Goal: Transaction & Acquisition: Purchase product/service

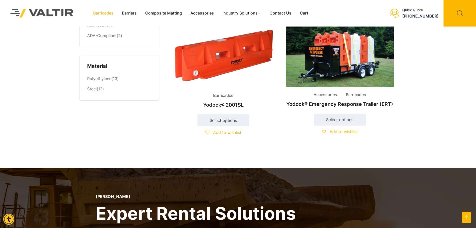
scroll to position [400, 0]
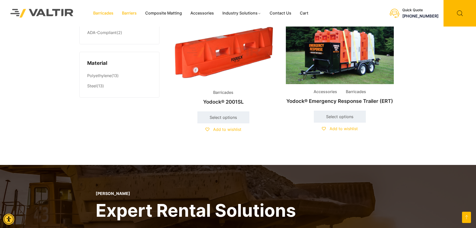
click at [134, 15] on link "Barriers" at bounding box center [129, 14] width 23 height 8
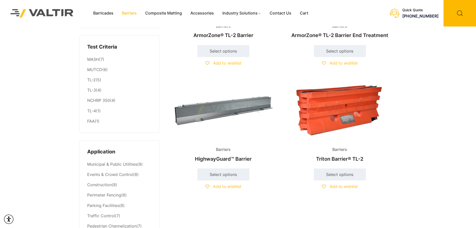
scroll to position [125, 0]
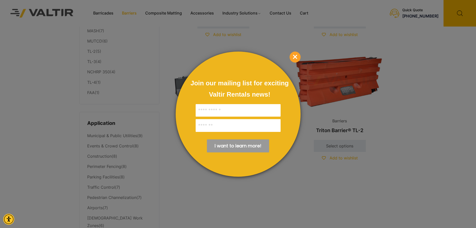
click at [294, 55] on span "×" at bounding box center [295, 57] width 11 height 11
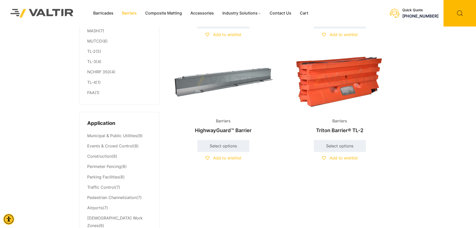
click at [334, 94] on img at bounding box center [340, 81] width 108 height 65
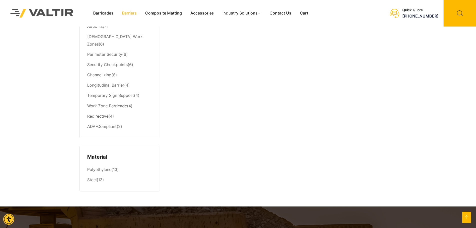
scroll to position [375, 0]
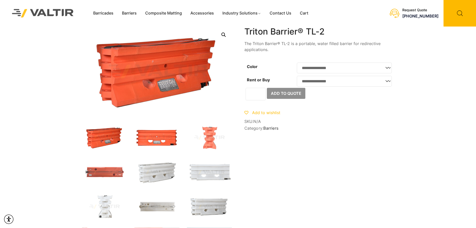
click at [153, 141] on img at bounding box center [157, 137] width 45 height 27
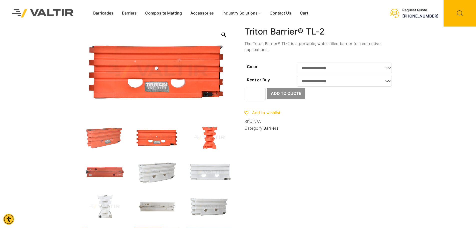
click at [206, 137] on img at bounding box center [209, 137] width 45 height 27
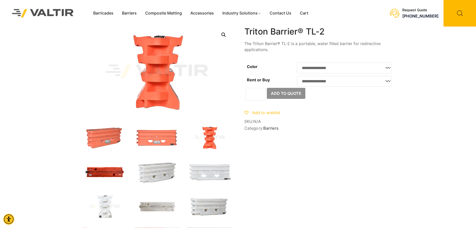
click at [109, 168] on img at bounding box center [104, 172] width 45 height 27
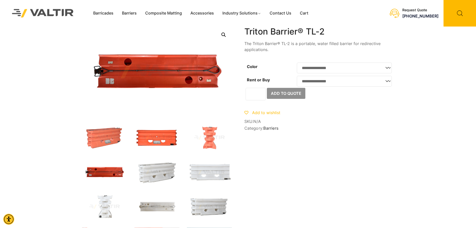
click at [153, 141] on img at bounding box center [157, 137] width 45 height 27
